Goal: Navigation & Orientation: Find specific page/section

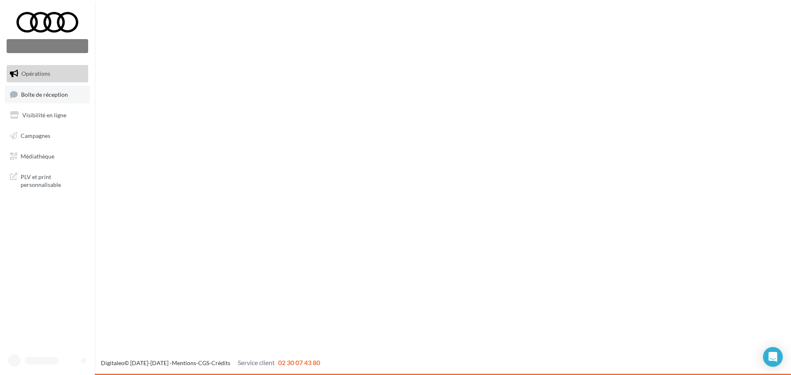
click at [32, 92] on span "Boîte de réception" at bounding box center [44, 94] width 47 height 7
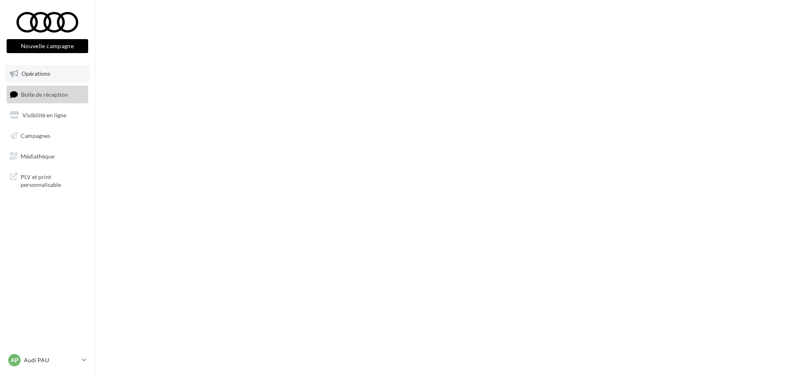
click at [56, 77] on link "Opérations" at bounding box center [47, 73] width 85 height 17
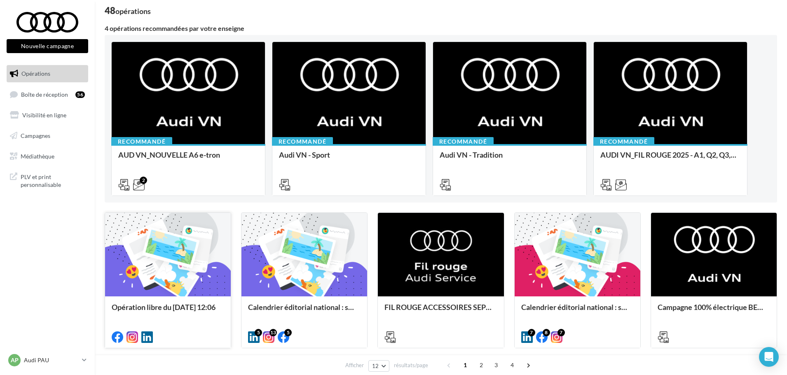
scroll to position [82, 0]
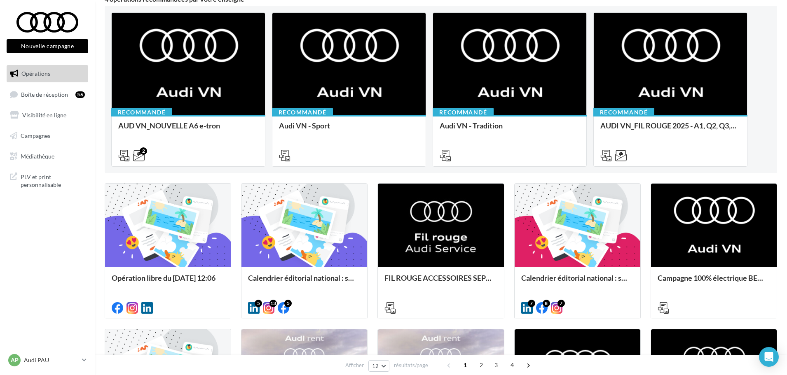
click at [46, 351] on nav "Nouvelle campagne Nouvelle campagne Opérations Boîte de réception 56 Visibilité…" at bounding box center [47, 187] width 95 height 375
click at [40, 355] on div "AP Audi PAU audi-pau-led" at bounding box center [43, 360] width 70 height 12
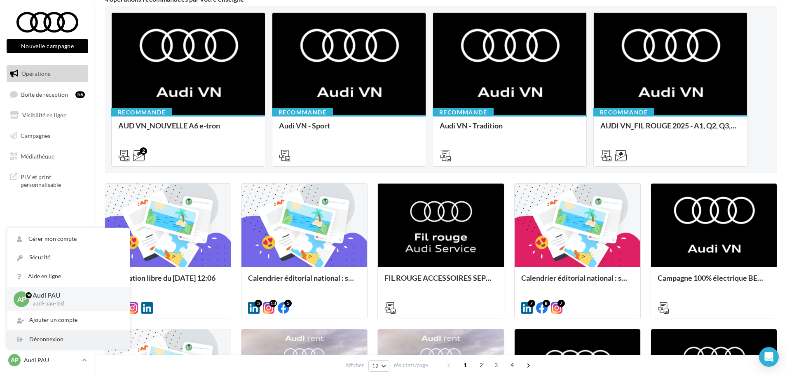
click at [51, 338] on div "Déconnexion" at bounding box center [68, 339] width 123 height 19
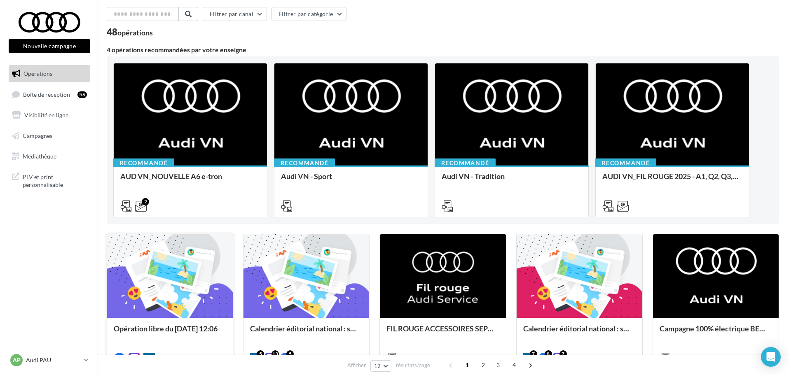
scroll to position [41, 0]
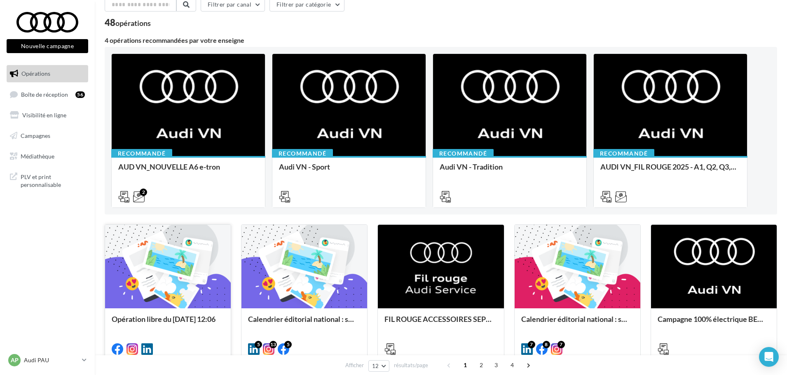
click at [176, 305] on div at bounding box center [168, 267] width 126 height 84
